Goal: Task Accomplishment & Management: Use online tool/utility

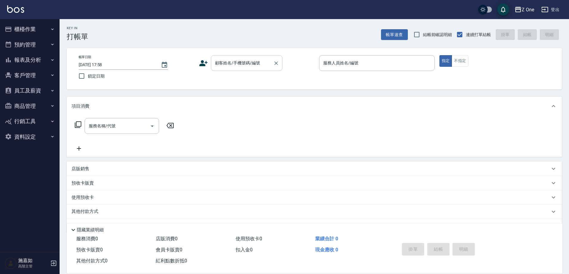
click at [235, 65] on input "顧客姓名/手機號碼/編號" at bounding box center [242, 63] width 57 height 10
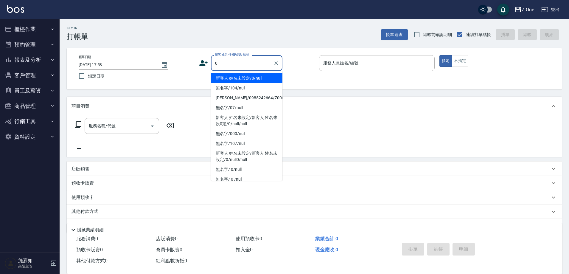
type input "新客人 姓名未設定/0/null"
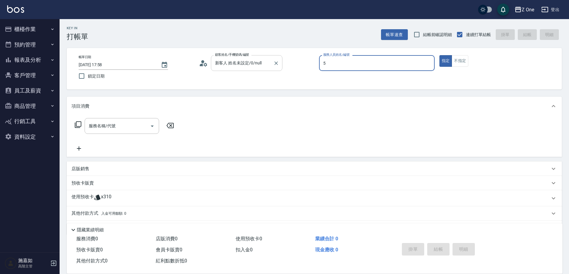
type input "[PERSON_NAME]-5"
type button "true"
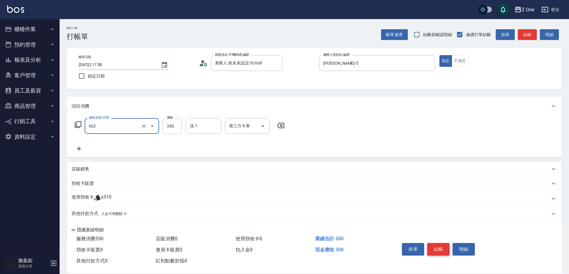
type input "Spa$300(602)"
click at [440, 245] on button "結帳" at bounding box center [438, 249] width 22 height 13
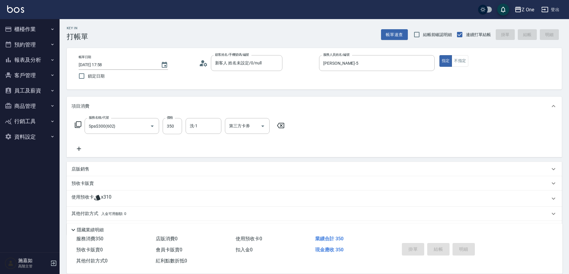
type input "[DATE] 18:58"
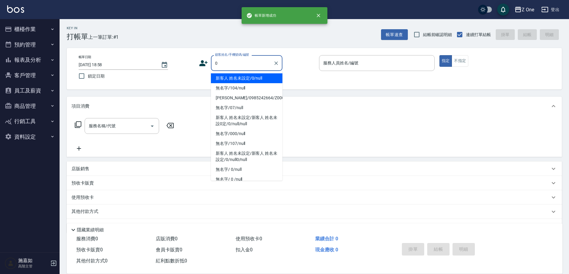
type input "新客人 姓名未設定/0/null"
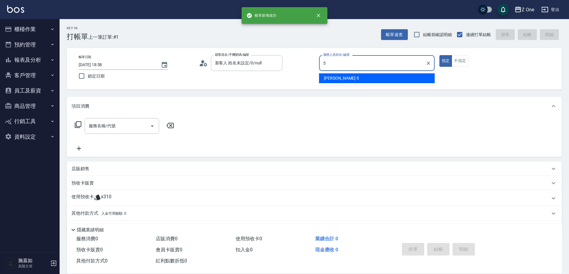
type input "[PERSON_NAME]-5"
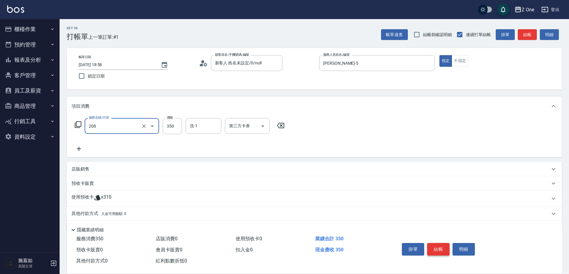
type input "剪髮$350(208)"
click at [443, 246] on button "結帳" at bounding box center [438, 249] width 22 height 13
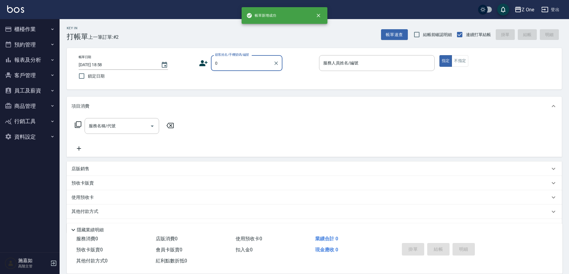
type input "新客人 姓名未設定/0/null"
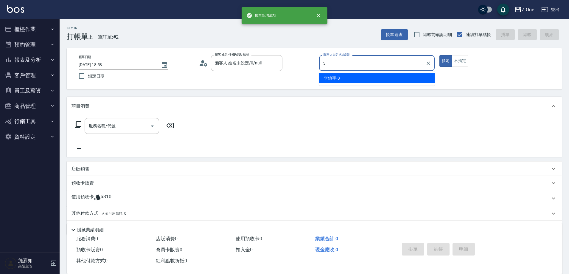
type input "[PERSON_NAME]-3"
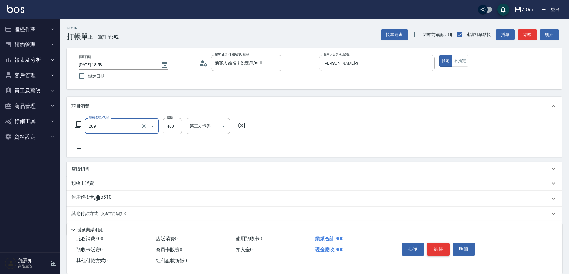
type input "剪髮$400(209)"
type input "500"
click at [437, 246] on button "結帳" at bounding box center [438, 249] width 22 height 13
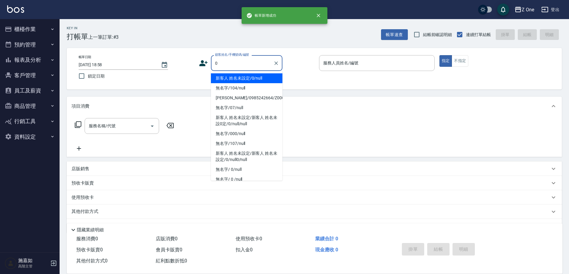
type input "新客人 姓名未設定/0/null"
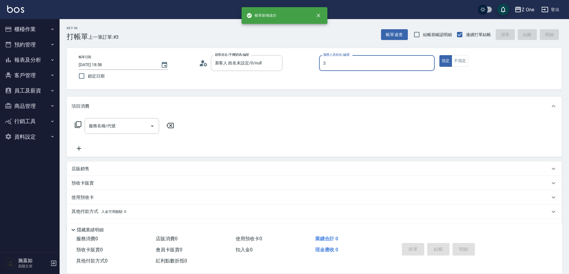
type input "[PERSON_NAME]-3"
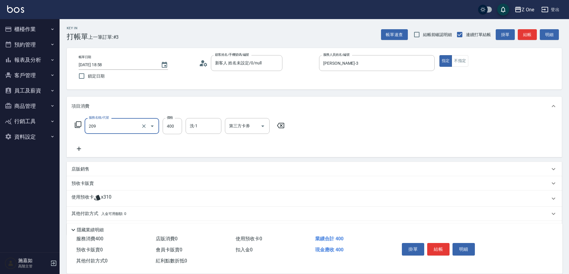
type input "剪髮$400(209)"
type input "500"
click at [445, 246] on button "結帳" at bounding box center [438, 249] width 22 height 13
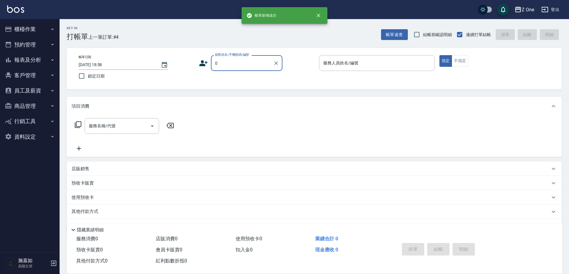
type input "新客人 姓名未設定/0/null"
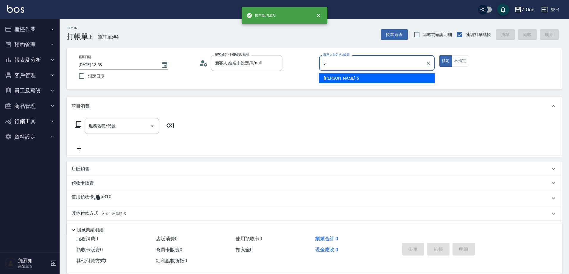
type input "[PERSON_NAME]-5"
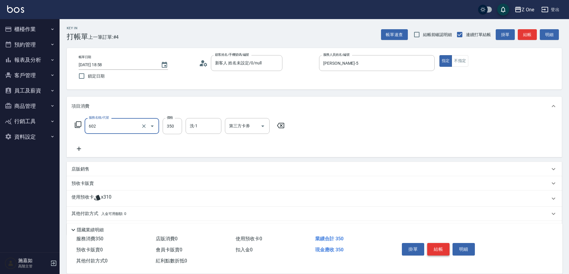
type input "Spa$300(602)"
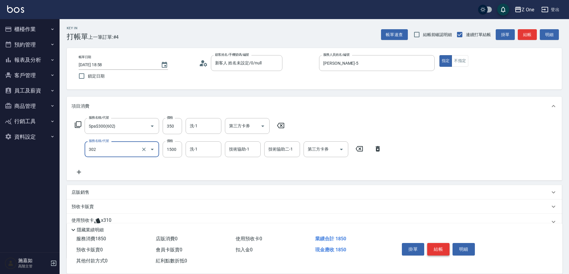
type input "燙髮$1500(302)"
type input "2200"
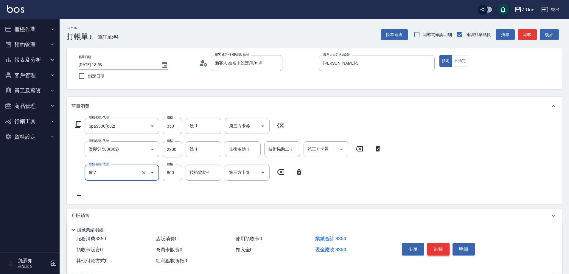
type input "朵拉$800(507)"
click at [445, 246] on button "結帳" at bounding box center [438, 249] width 22 height 13
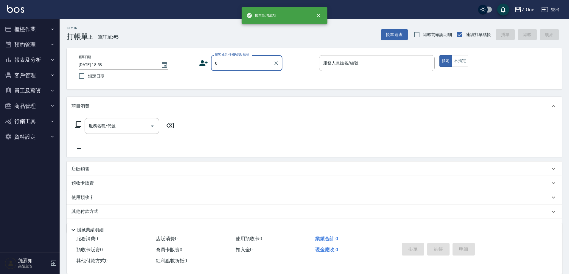
type input "新客人 姓名未設定/0/null"
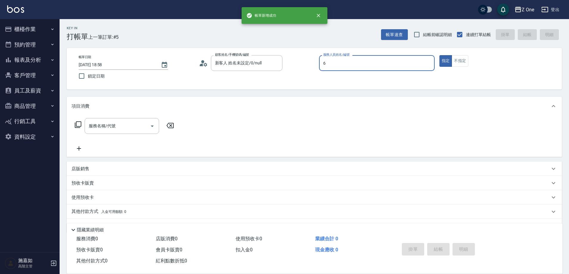
type input "[PERSON_NAME]-6"
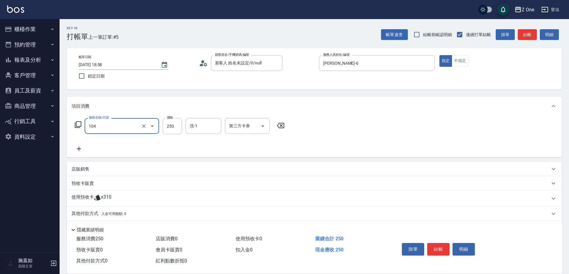
type input "洗髮$250(104)"
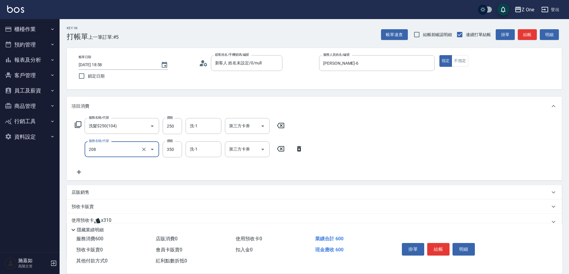
type input "剪髮$350(208)"
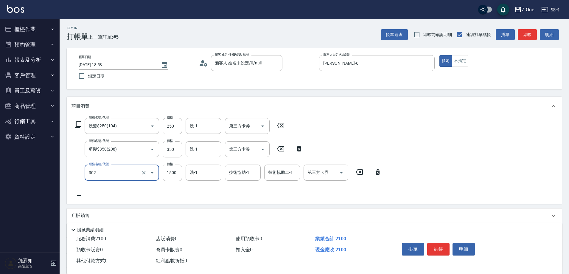
type input "燙髮$1500(302)"
click at [173, 170] on input "800" at bounding box center [172, 172] width 19 height 16
type input "600"
click at [445, 246] on button "結帳" at bounding box center [438, 249] width 22 height 13
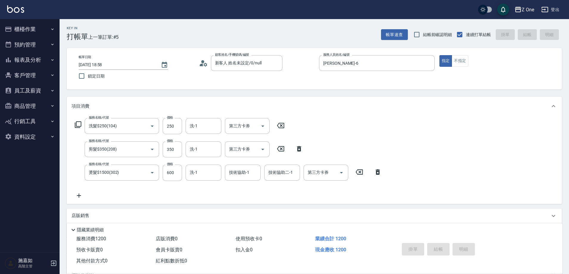
type input "[DATE] 19:01"
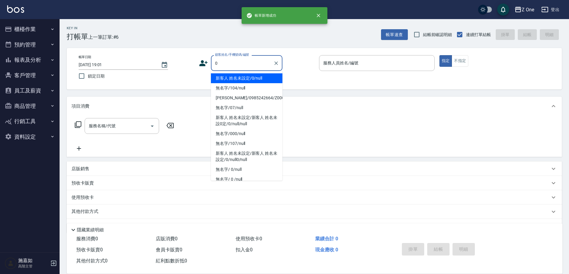
type input "新客人 姓名未設定/0/null"
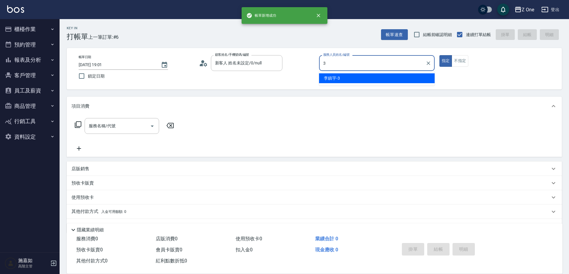
type input "[PERSON_NAME]-3"
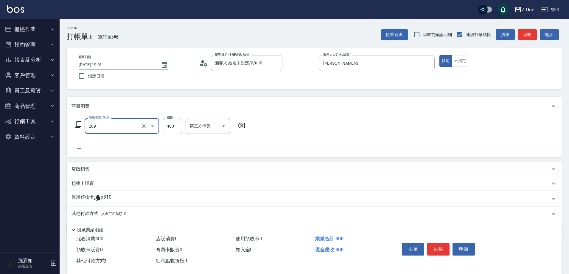
type input "剪髮$400(209)"
type input "500"
click at [433, 246] on button "結帳" at bounding box center [438, 249] width 22 height 13
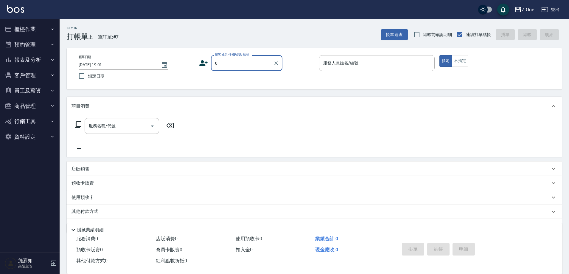
type input "新客人 姓名未設定/0/null"
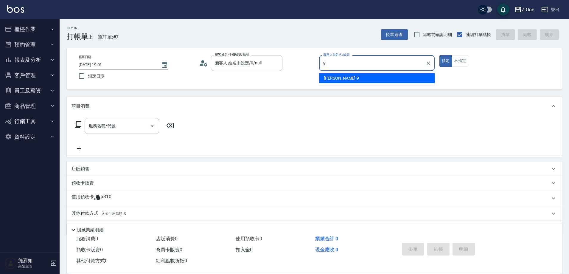
type input "[PERSON_NAME]-9"
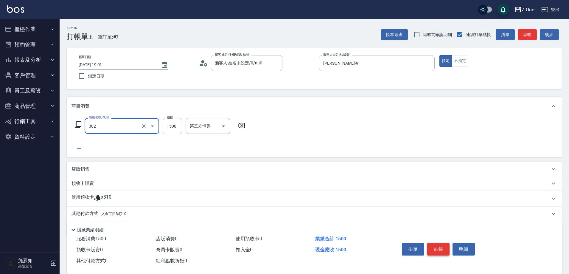
type input "燙髮$1500(302)"
type input "2000"
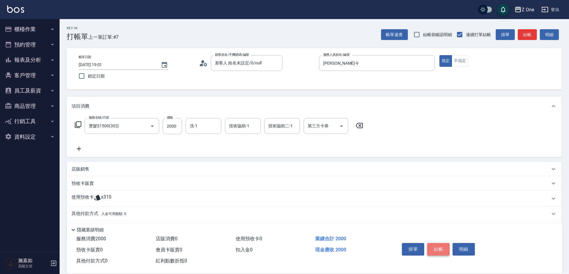
click at [433, 246] on button "結帳" at bounding box center [438, 249] width 22 height 13
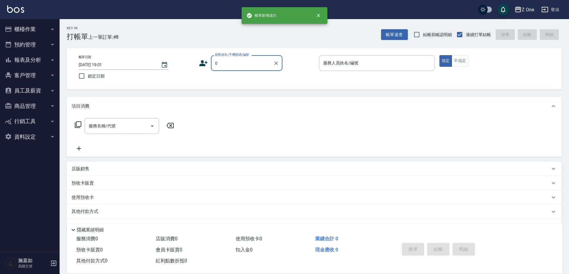
type input "新客人 姓名未設定/0/null"
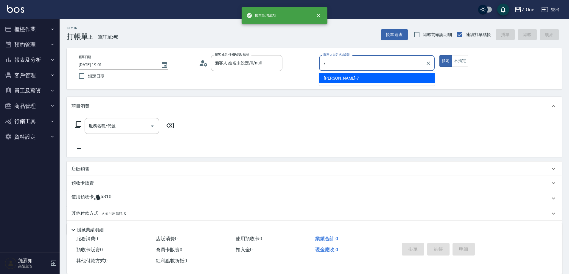
type input "[PERSON_NAME]-7"
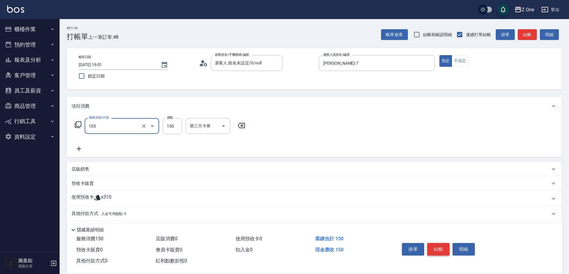
type input "洗髮$150(105)"
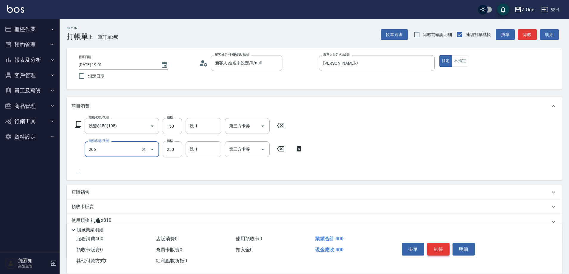
type input "剪髮$250(206)"
click at [433, 246] on button "結帳" at bounding box center [438, 249] width 22 height 13
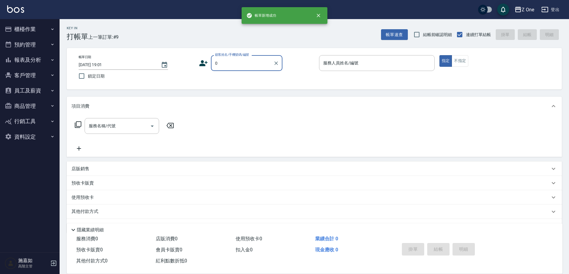
type input "新客人 姓名未設定/0/null"
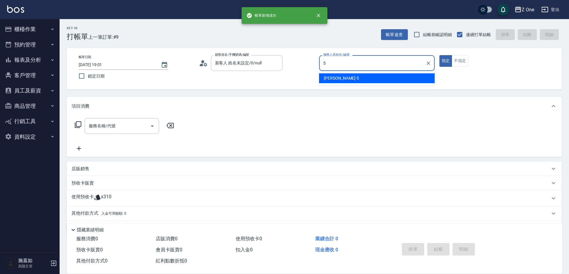
type input "[PERSON_NAME]-5"
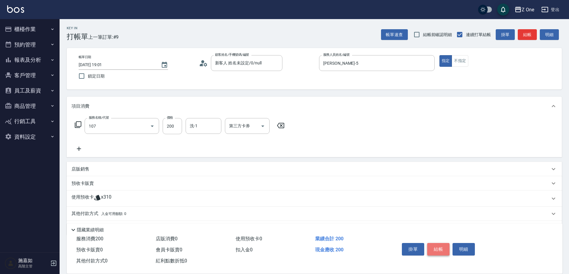
type input "洗髮$200(107)"
click at [440, 246] on button "結帳" at bounding box center [438, 249] width 22 height 13
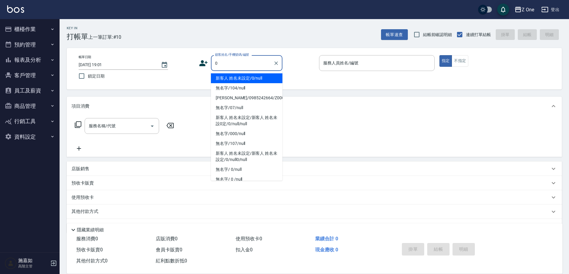
type input "新客人 姓名未設定/0/null"
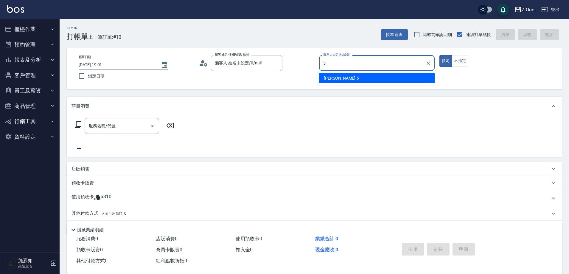
type input "[PERSON_NAME]-5"
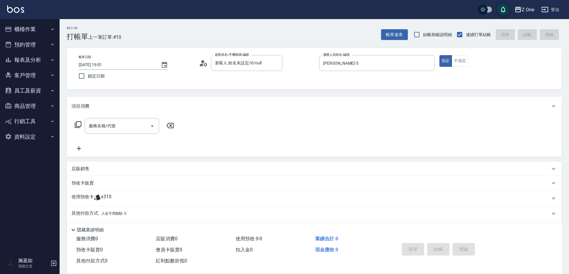
click at [84, 167] on p "店販銷售" at bounding box center [81, 169] width 18 height 6
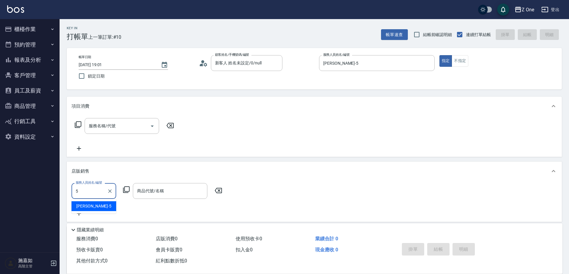
type input "[PERSON_NAME]-5"
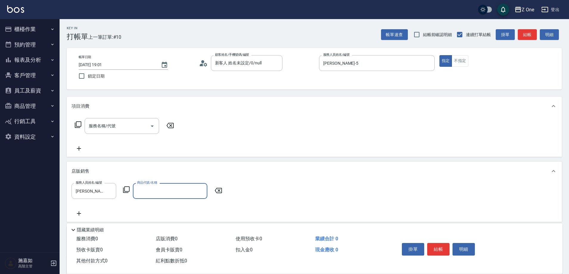
click at [143, 192] on input "商品代號/名稱" at bounding box center [170, 191] width 69 height 10
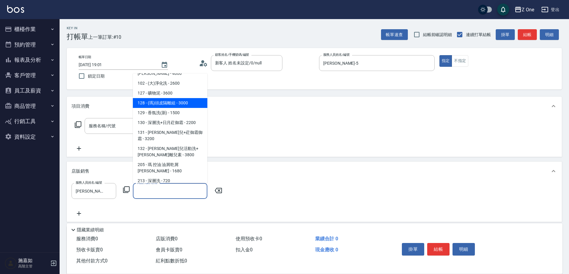
scroll to position [60, 0]
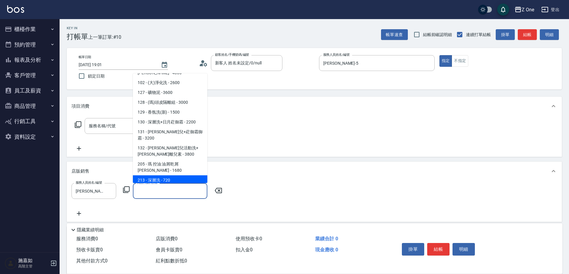
click at [175, 175] on span "213 - 深層洗 - 720" at bounding box center [170, 180] width 74 height 10
type input "深層洗"
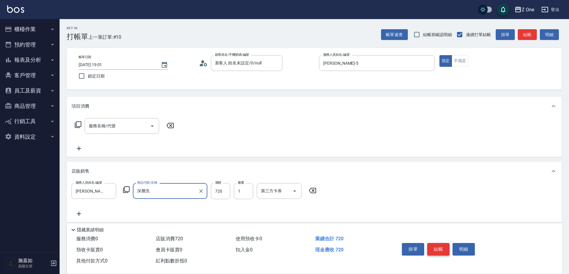
click at [437, 247] on button "結帳" at bounding box center [438, 249] width 22 height 13
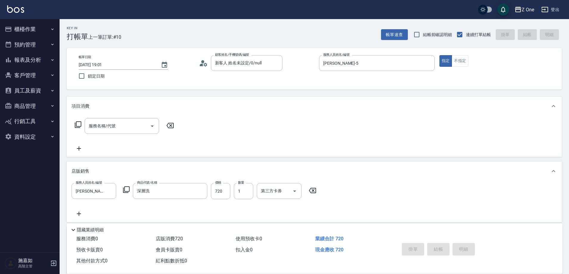
type input "[DATE] 19:02"
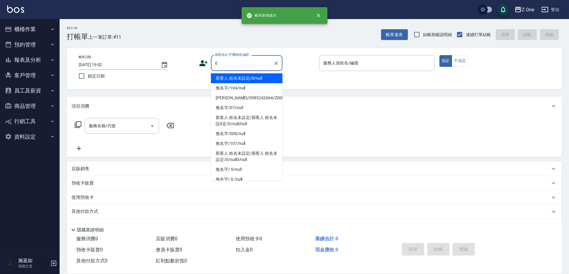
type input "新客人 姓名未設定/0/null"
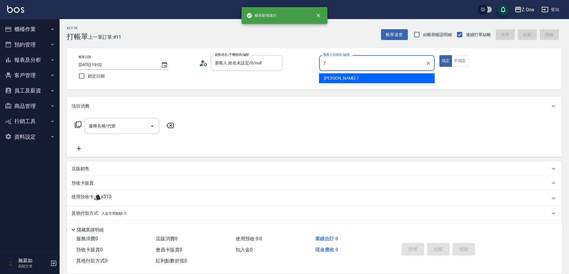
type input "[PERSON_NAME]-7"
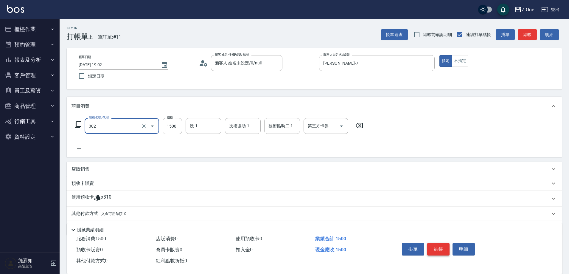
type input "燙髮$1500(302)"
type input "2600"
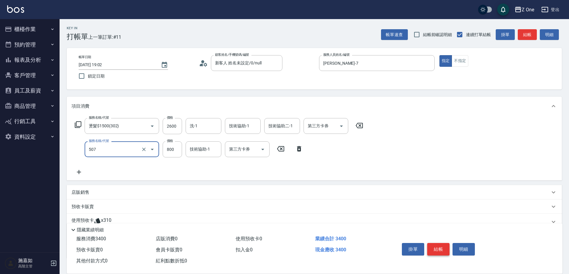
type input "朵拉$800(507)"
type input "900"
click at [434, 247] on button "結帳" at bounding box center [438, 249] width 22 height 13
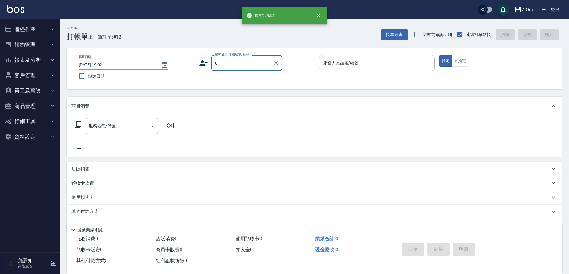
type input "新客人 姓名未設定/0/null"
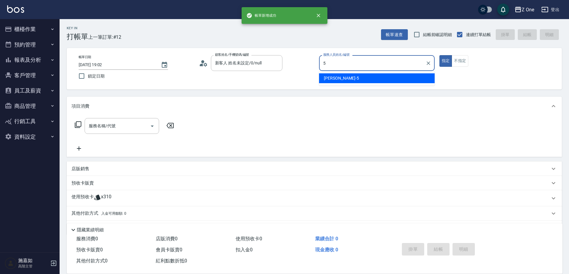
type input "[PERSON_NAME]-5"
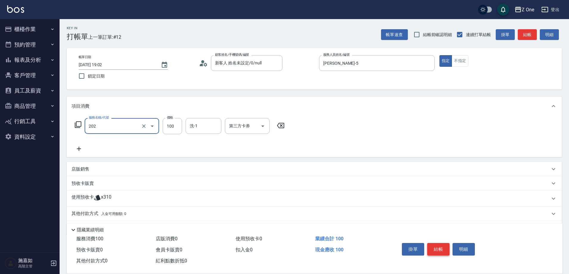
type input "剪髮$100(202)"
click at [438, 247] on button "結帳" at bounding box center [438, 249] width 22 height 13
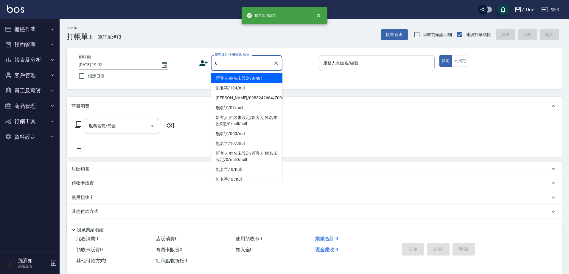
type input "新客人 姓名未設定/0/null"
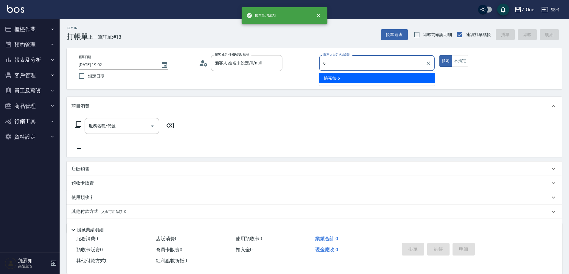
type input "[PERSON_NAME]-6"
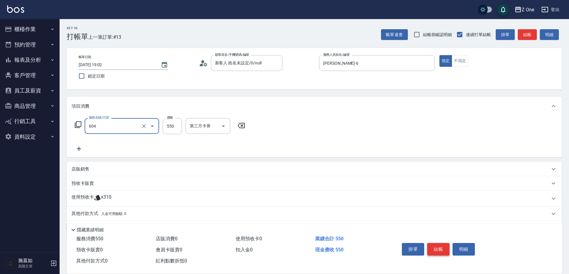
type input "Spa$550(604)"
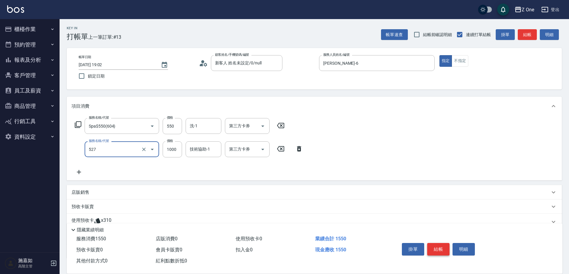
type input "蘇護$1000(527)"
type input "950"
click at [436, 246] on button "結帳" at bounding box center [438, 249] width 22 height 13
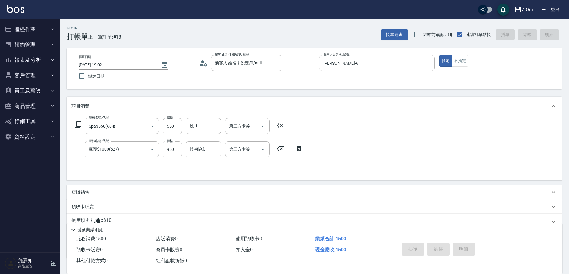
type input "[DATE] 19:03"
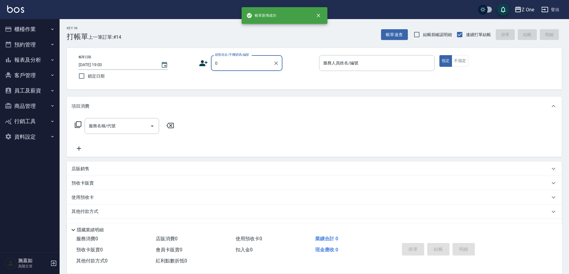
type input "新客人 姓名未設定/0/null"
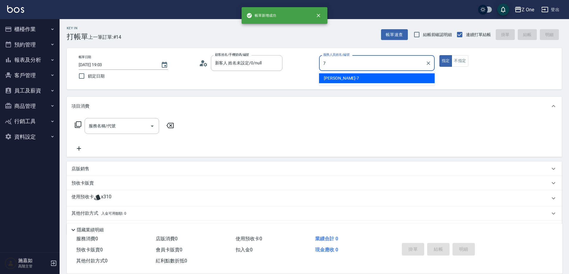
type input "[PERSON_NAME]-7"
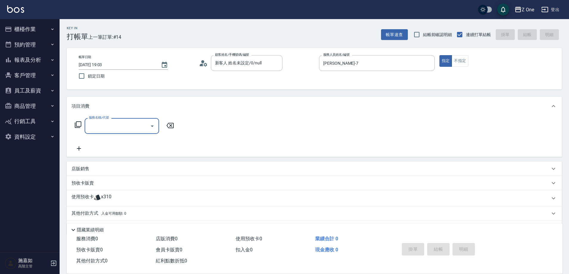
click at [87, 170] on p "店販銷售" at bounding box center [81, 169] width 18 height 6
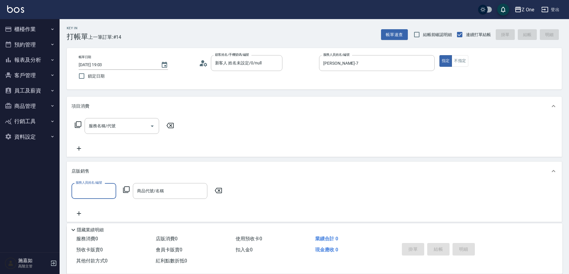
scroll to position [0, 0]
type input "[PERSON_NAME]-7"
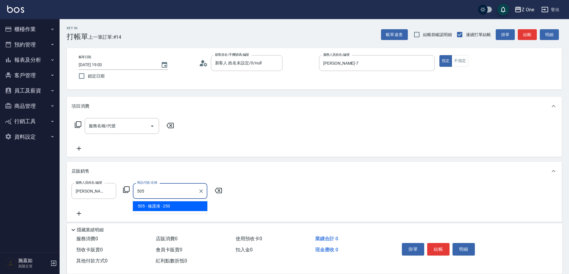
type input "修護液"
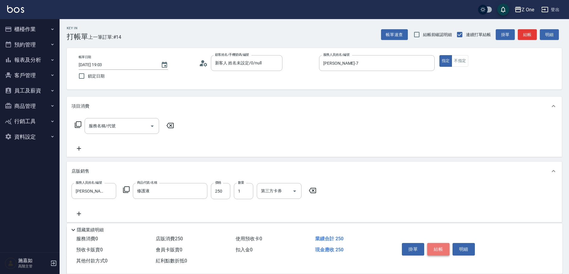
click at [441, 246] on button "結帳" at bounding box center [438, 249] width 22 height 13
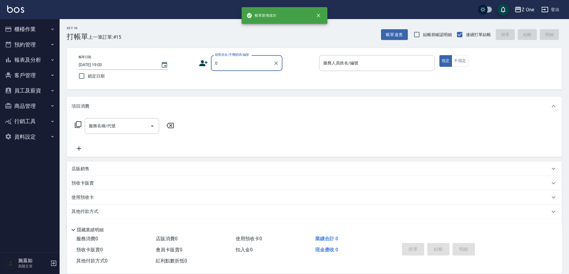
type input "新客人 姓名未設定/0/null"
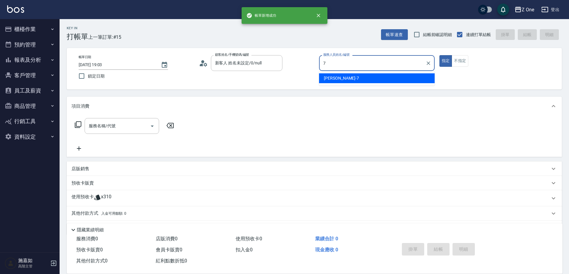
type input "[PERSON_NAME]-7"
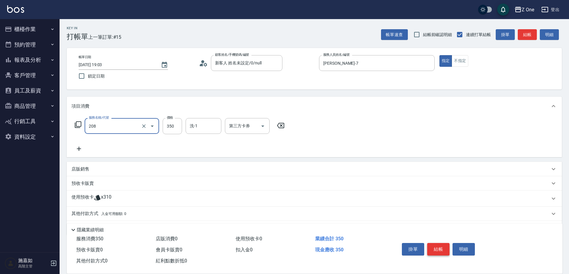
type input "剪髮$350(208)"
click at [441, 246] on button "結帳" at bounding box center [438, 249] width 22 height 13
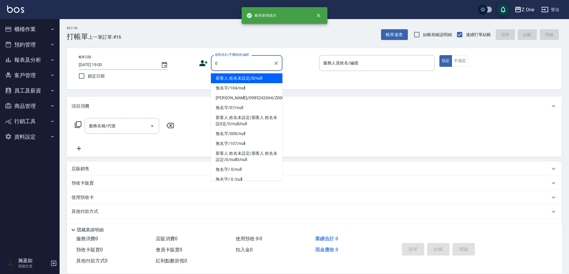
type input "新客人 姓名未設定/0/null"
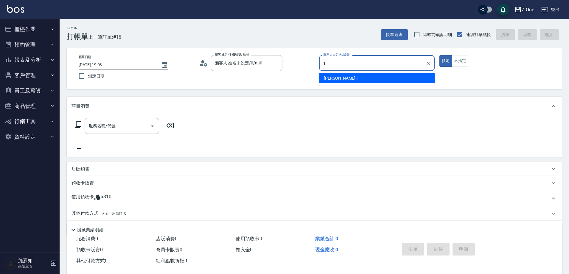
type input "[PERSON_NAME]-1"
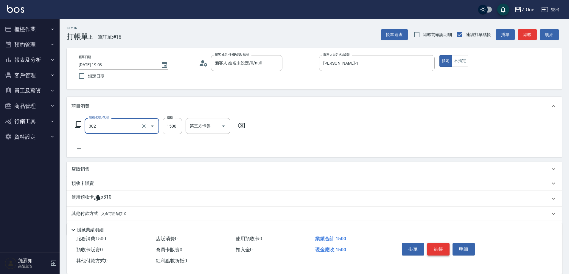
type input "燙髮$1500(302)"
type input "2800"
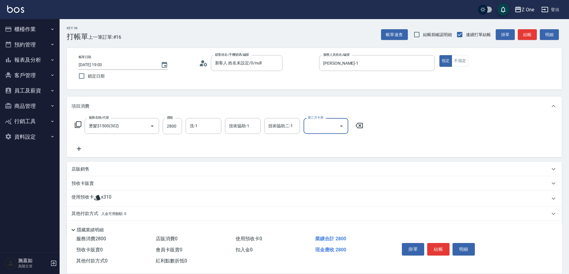
click at [87, 214] on p "其他付款方式 入金可用餘額: 0" at bounding box center [99, 213] width 55 height 7
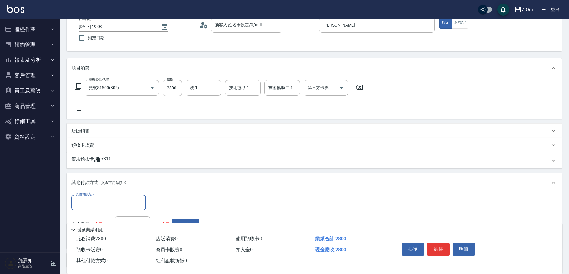
scroll to position [89, 0]
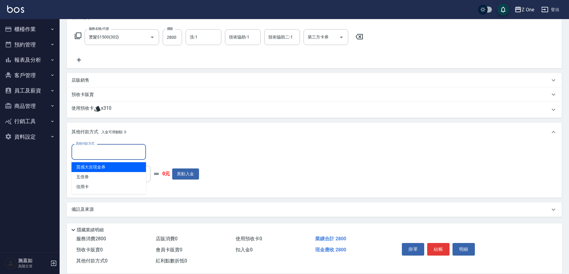
click at [99, 148] on input "其他付款方式" at bounding box center [108, 152] width 69 height 10
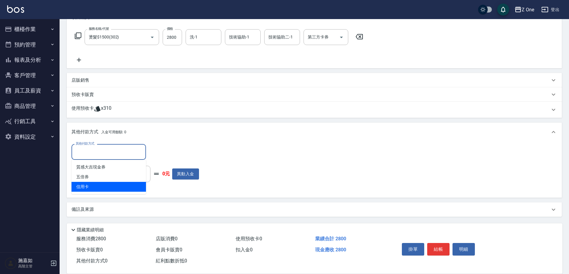
click at [99, 187] on span "信用卡" at bounding box center [109, 187] width 74 height 10
type input "信用卡"
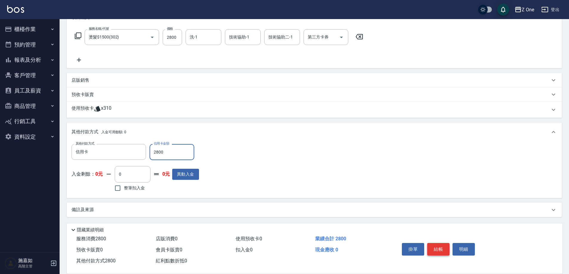
type input "2800"
click at [445, 248] on button "結帳" at bounding box center [438, 249] width 22 height 13
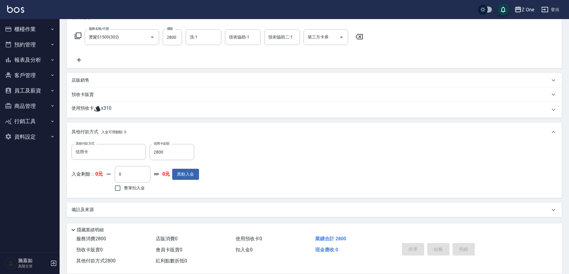
type input "[DATE] 19:04"
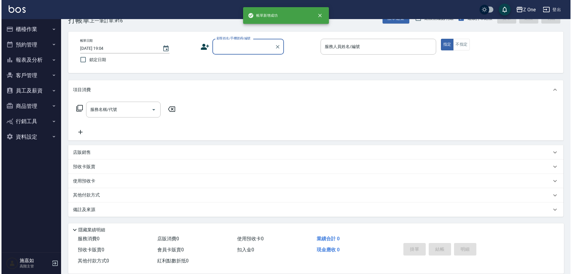
scroll to position [0, 0]
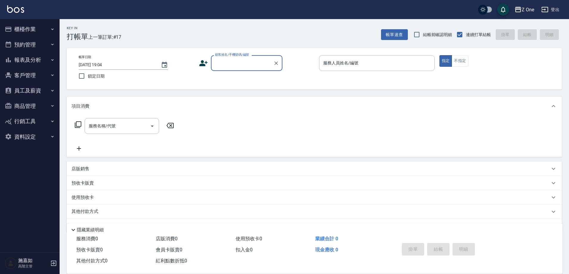
click at [50, 28] on icon "button" at bounding box center [52, 29] width 5 height 5
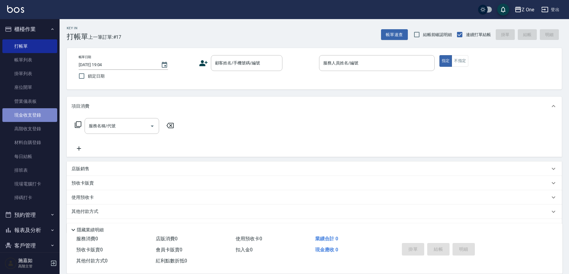
click at [40, 117] on link "現金收支登錄" at bounding box center [29, 115] width 55 height 14
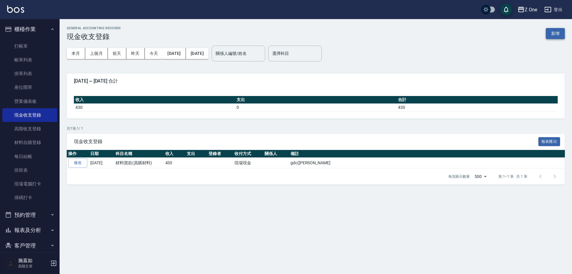
click at [557, 33] on button "新增" at bounding box center [555, 33] width 19 height 11
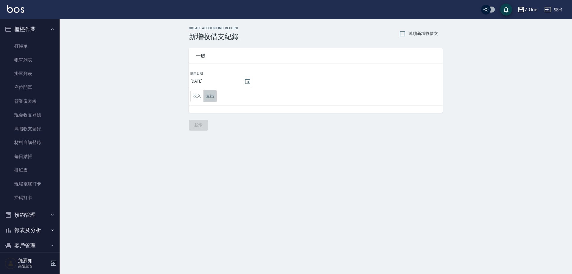
click at [211, 97] on button "支出" at bounding box center [210, 96] width 13 height 12
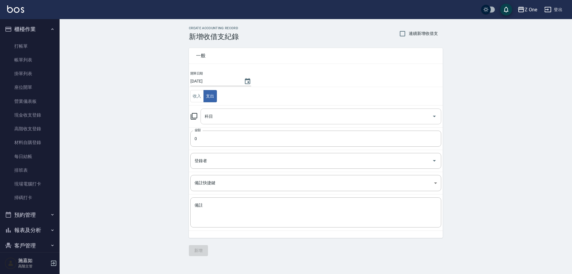
click at [219, 113] on input "科目" at bounding box center [316, 116] width 226 height 10
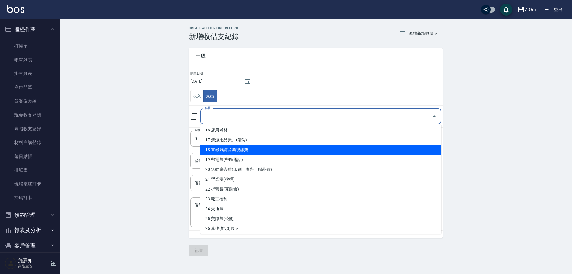
scroll to position [179, 0]
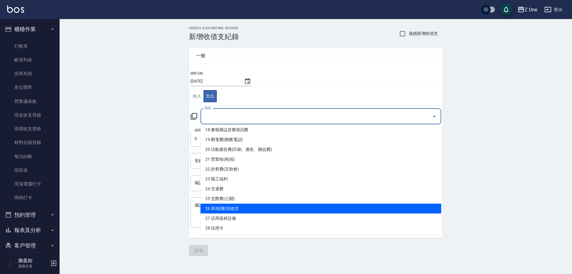
click at [248, 211] on li "26 其他(雜項)收支" at bounding box center [321, 209] width 241 height 10
type input "26 其他(雜項)收支"
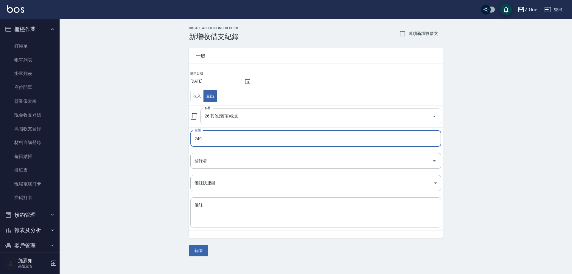
type input "240"
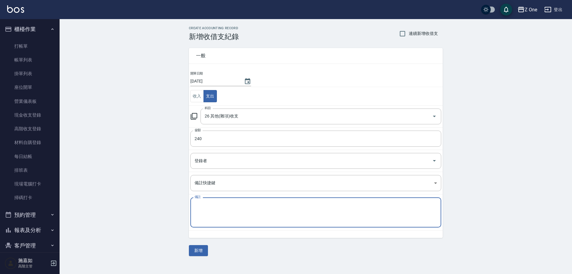
click at [245, 214] on textarea "備註" at bounding box center [316, 212] width 243 height 20
type textarea "地毯"
click at [201, 251] on button "新增" at bounding box center [198, 250] width 19 height 11
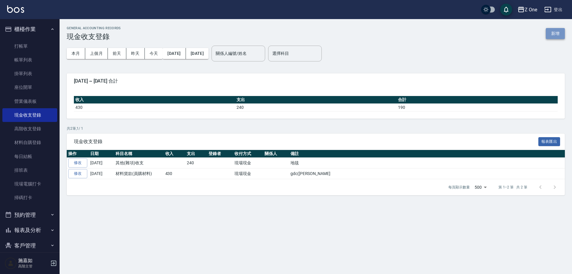
click at [554, 29] on button "新增" at bounding box center [555, 33] width 19 height 11
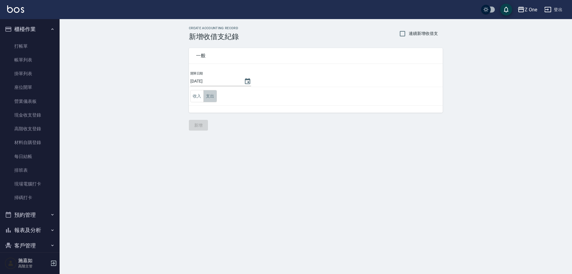
click at [211, 96] on button "支出" at bounding box center [210, 96] width 13 height 12
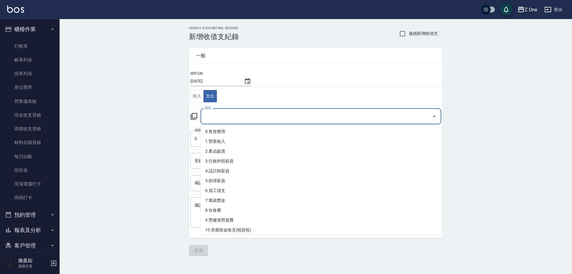
click at [223, 115] on input "科目" at bounding box center [316, 116] width 226 height 10
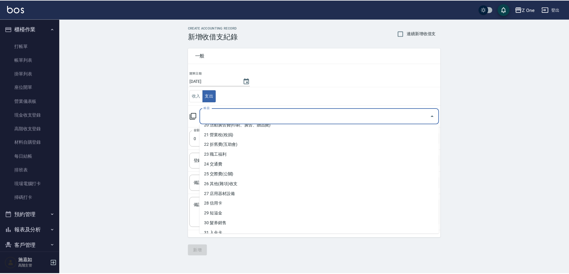
scroll to position [209, 0]
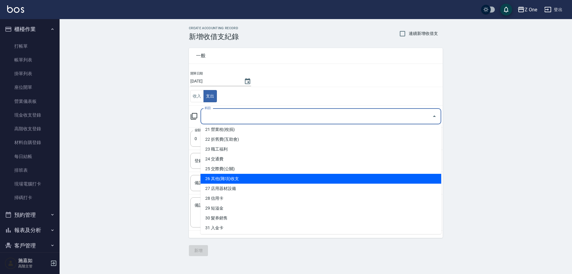
click at [249, 179] on li "26 其他(雜項)收支" at bounding box center [321, 179] width 241 height 10
type input "26 其他(雜項)收支"
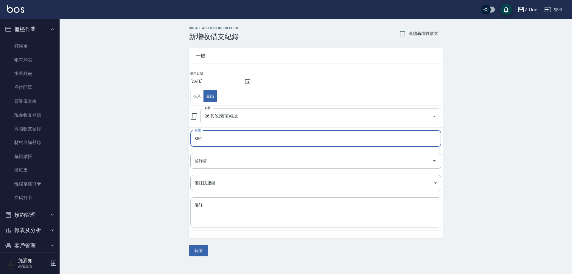
type input "350"
click at [221, 203] on textarea "備註" at bounding box center [316, 212] width 243 height 20
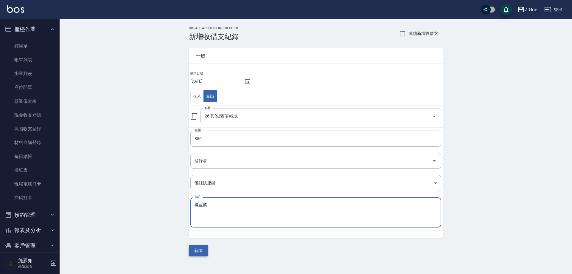
type textarea "橡皮筋"
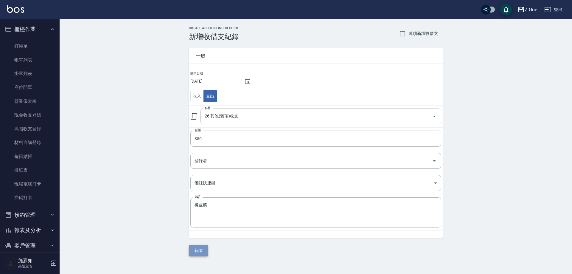
click at [201, 249] on button "新增" at bounding box center [198, 250] width 19 height 11
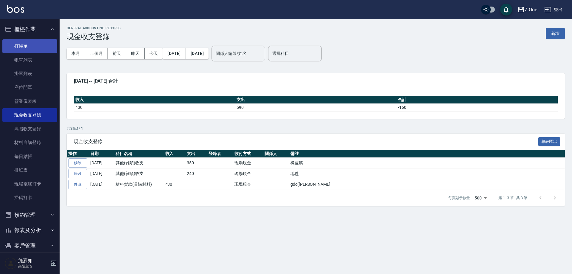
click at [30, 46] on link "打帳單" at bounding box center [29, 46] width 55 height 14
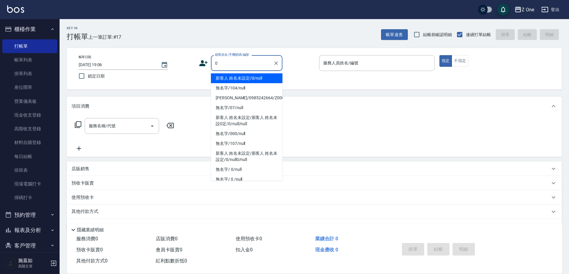
type input "新客人 姓名未設定/0/null"
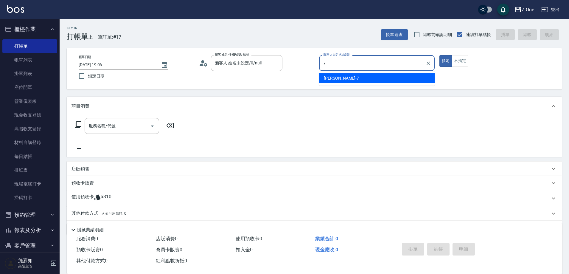
type input "[PERSON_NAME]-7"
type button "true"
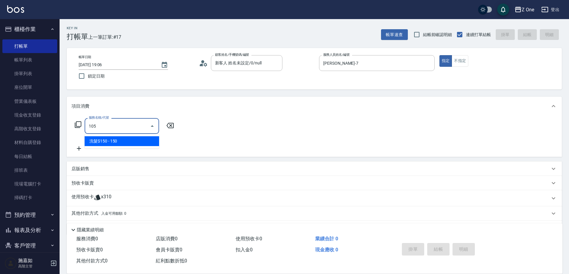
type input "洗髮$150(105)"
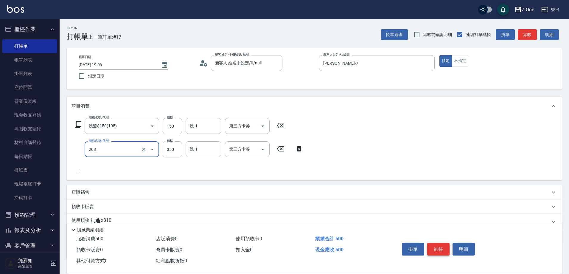
type input "剪髮$350(208)"
click at [438, 249] on button "結帳" at bounding box center [438, 249] width 22 height 13
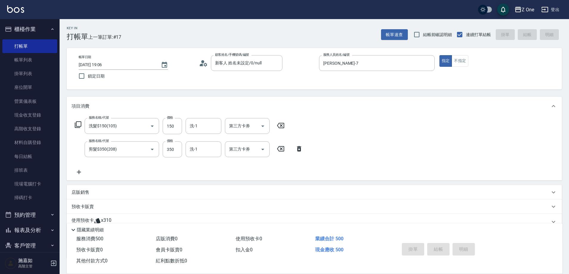
type input "[DATE] 19:31"
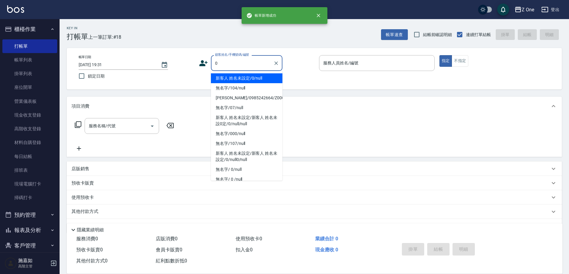
type input "新客人 姓名未設定/0/null"
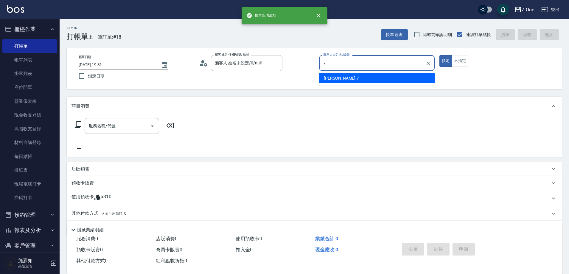
type input "[PERSON_NAME]-7"
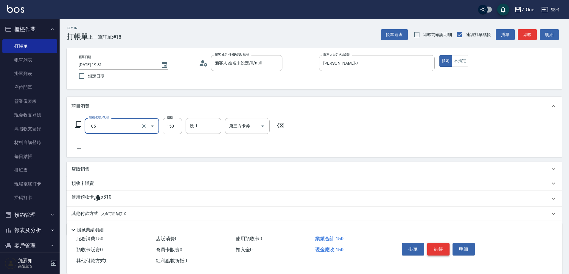
type input "洗髮$150(105)"
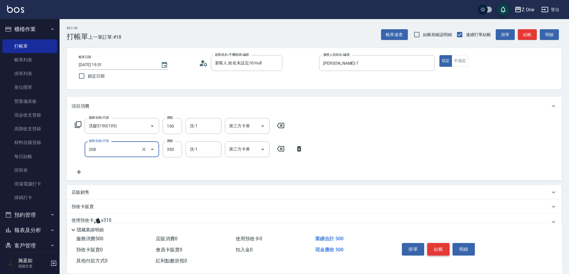
type input "剪髮$350(208)"
click at [438, 249] on button "結帳" at bounding box center [438, 249] width 22 height 13
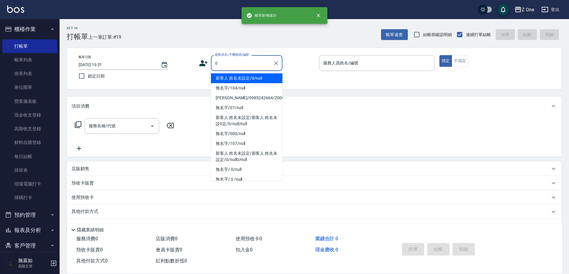
type input "新客人 姓名未設定/0/null"
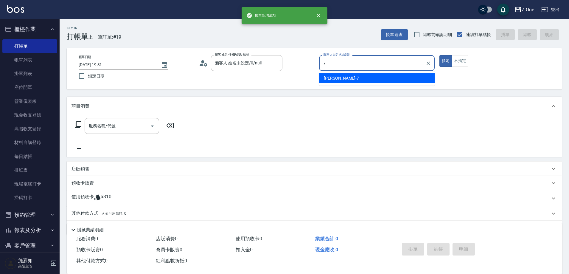
type input "[PERSON_NAME]-7"
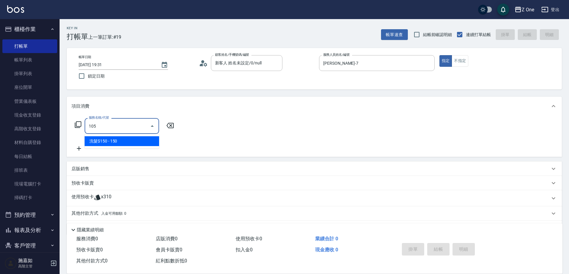
type input "洗髮$150(105)"
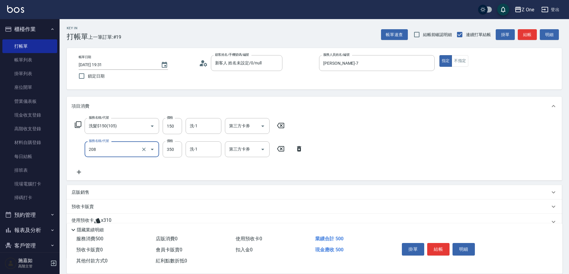
type input "剪髮$350(208)"
click at [435, 247] on button "結帳" at bounding box center [438, 249] width 22 height 13
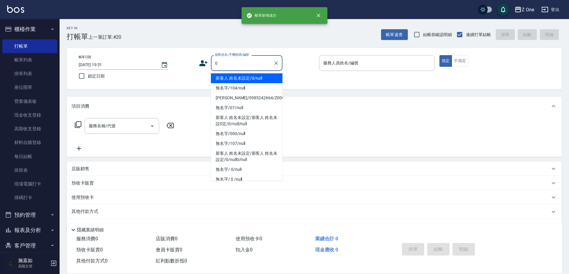
type input "新客人 姓名未設定/0/null"
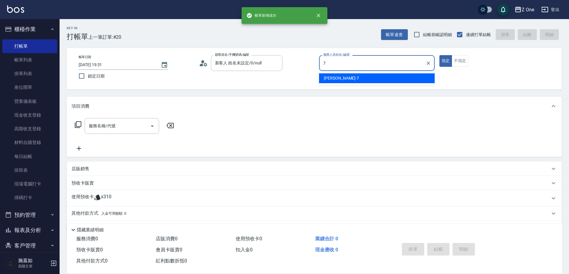
type input "[PERSON_NAME]-7"
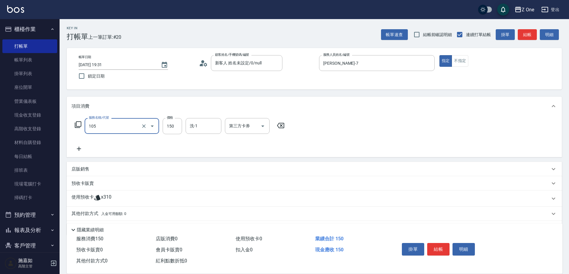
type input "洗髮$150(105)"
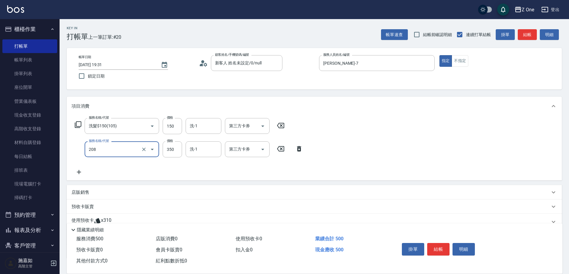
type input "剪髮$350(208)"
click at [435, 248] on button "結帳" at bounding box center [438, 249] width 22 height 13
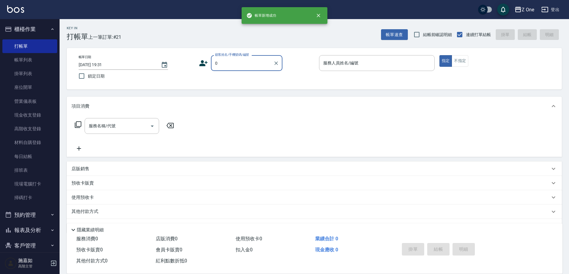
type input "新客人 姓名未設定/0/null"
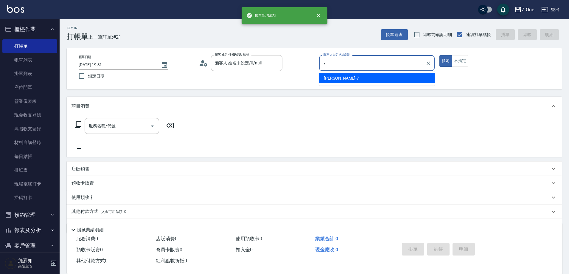
type input "[PERSON_NAME]-7"
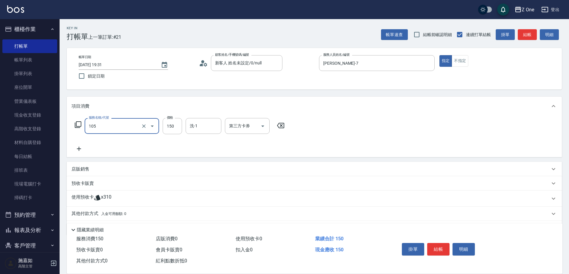
type input "洗髮$150(105)"
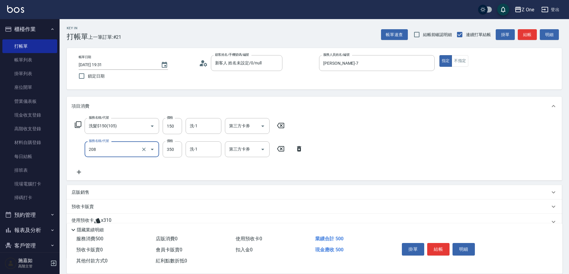
type input "剪髮$350(208)"
click at [435, 248] on button "結帳" at bounding box center [438, 249] width 22 height 13
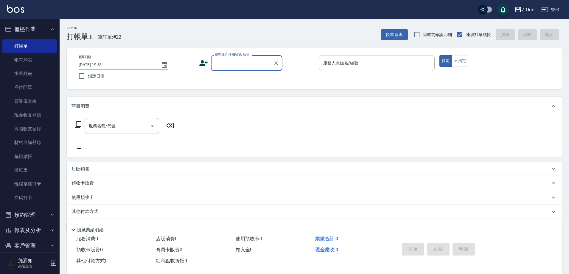
click at [52, 26] on button "櫃檯作業" at bounding box center [29, 28] width 55 height 15
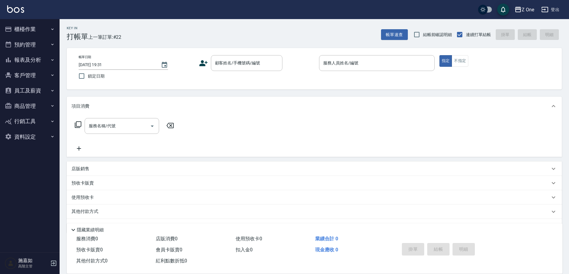
click at [46, 55] on button "報表及分析" at bounding box center [29, 59] width 55 height 15
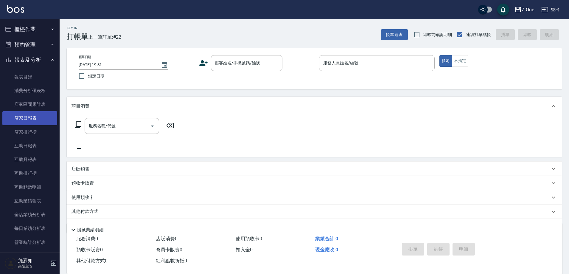
click at [34, 119] on link "店家日報表" at bounding box center [29, 118] width 55 height 14
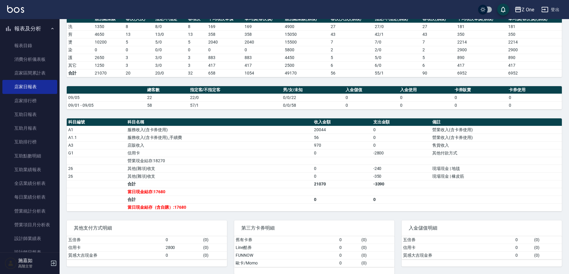
scroll to position [149, 0]
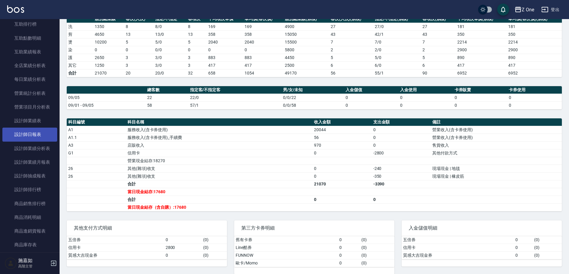
click at [32, 135] on link "設計師日報表" at bounding box center [29, 135] width 55 height 14
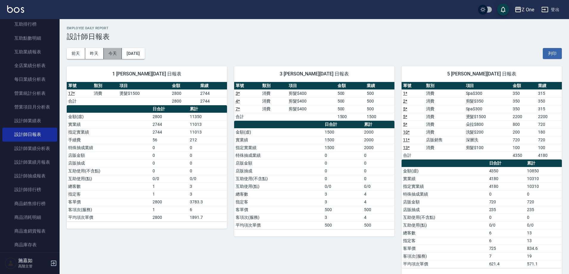
click at [120, 53] on button "今天" at bounding box center [113, 53] width 18 height 11
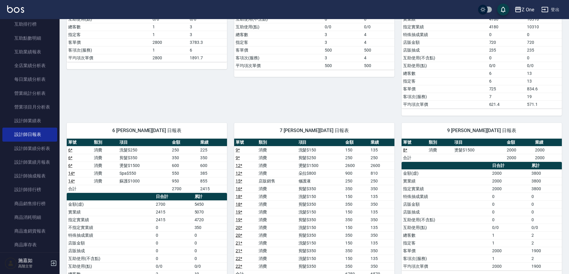
scroll to position [145, 0]
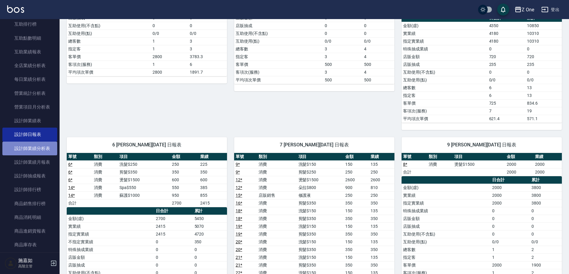
click at [35, 150] on link "設計師業績分析表" at bounding box center [29, 149] width 55 height 14
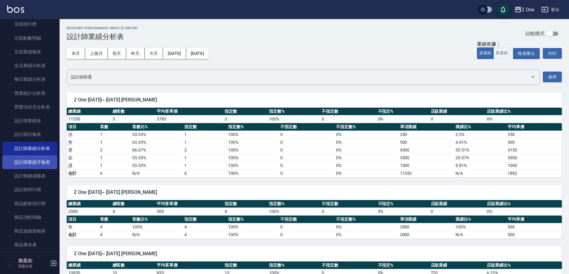
click at [43, 159] on link "設計師業績月報表" at bounding box center [29, 162] width 55 height 14
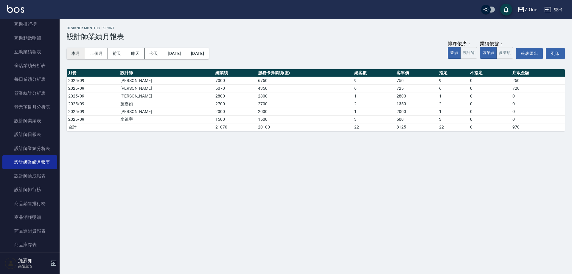
click at [75, 52] on button "本月" at bounding box center [76, 53] width 18 height 11
click at [24, 135] on link "設計師日報表" at bounding box center [29, 135] width 55 height 14
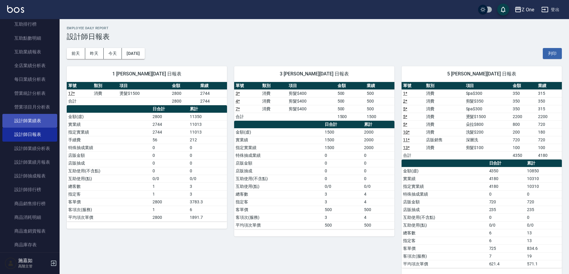
click at [34, 125] on link "設計師業績表" at bounding box center [29, 121] width 55 height 14
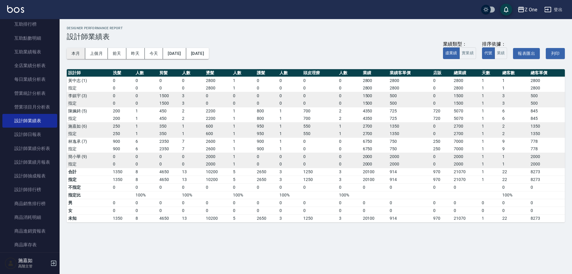
click at [70, 56] on button "本月" at bounding box center [76, 53] width 18 height 11
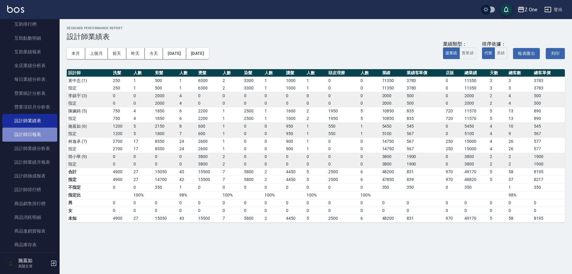
click at [48, 137] on link "設計師日報表" at bounding box center [29, 135] width 55 height 14
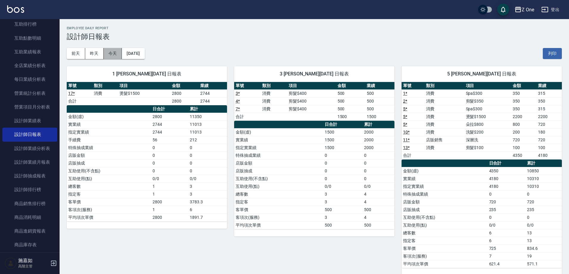
click at [106, 51] on button "今天" at bounding box center [113, 53] width 18 height 11
click at [36, 146] on link "設計師業績分析表" at bounding box center [29, 149] width 55 height 14
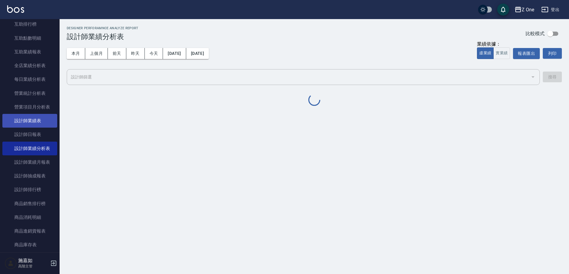
click at [38, 120] on link "設計師業績表" at bounding box center [29, 121] width 55 height 14
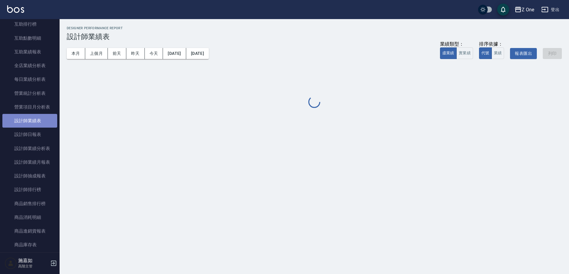
click at [38, 120] on link "設計師業績表" at bounding box center [29, 121] width 55 height 14
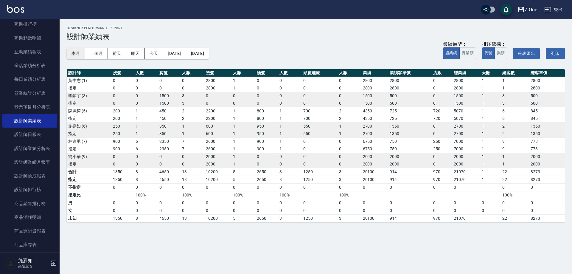
click at [71, 53] on button "本月" at bounding box center [76, 53] width 18 height 11
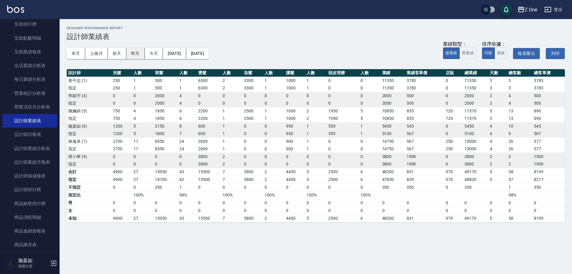
click at [130, 52] on button "昨天" at bounding box center [135, 53] width 18 height 11
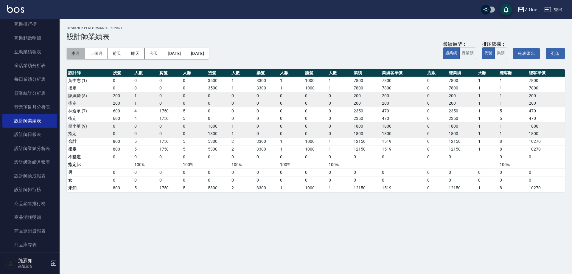
click at [72, 55] on button "本月" at bounding box center [76, 53] width 18 height 11
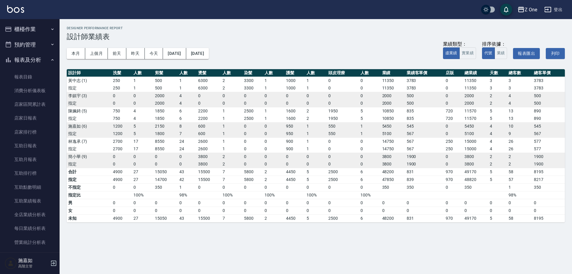
click at [32, 28] on button "櫃檯作業" at bounding box center [29, 28] width 55 height 15
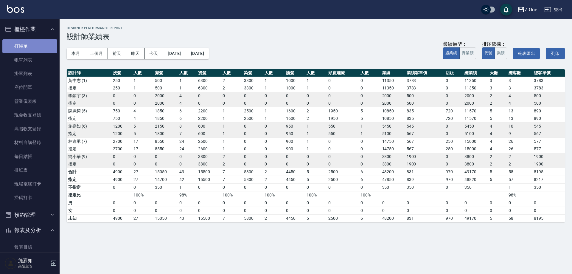
click at [32, 44] on link "打帳單" at bounding box center [29, 46] width 55 height 14
